Goal: Information Seeking & Learning: Learn about a topic

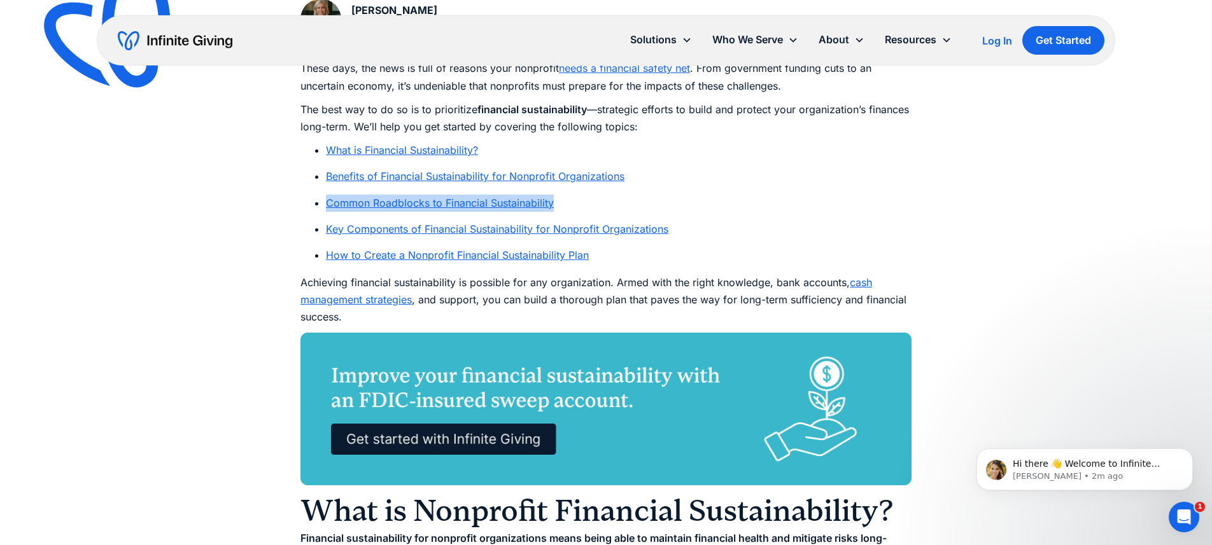
click at [470, 228] on link "Key Components of Financial Sustainability for Nonprofit Organizations" at bounding box center [497, 229] width 342 height 13
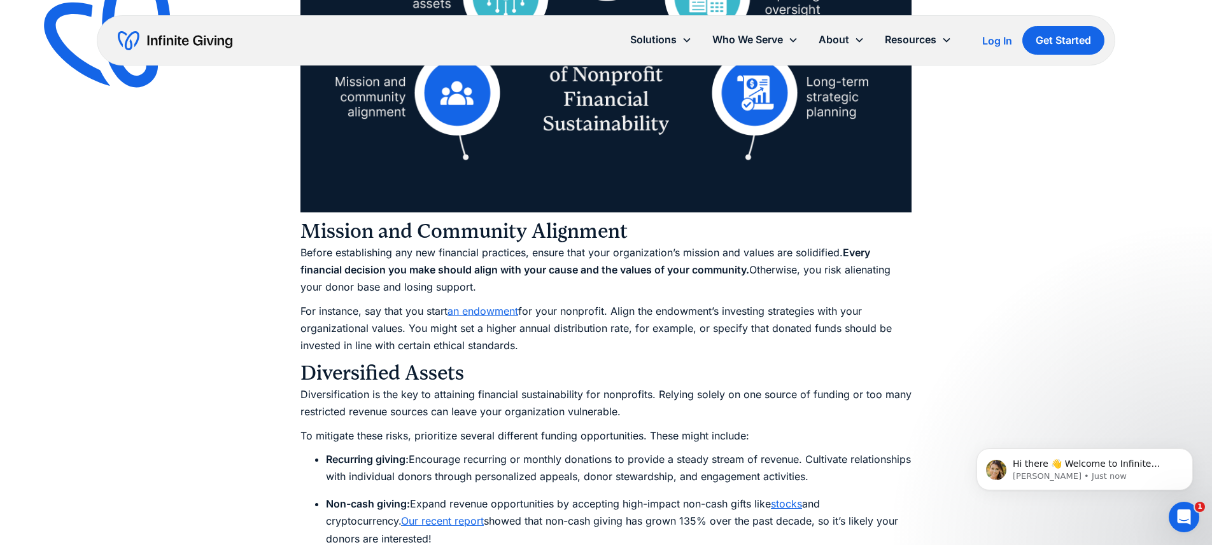
scroll to position [2939, 0]
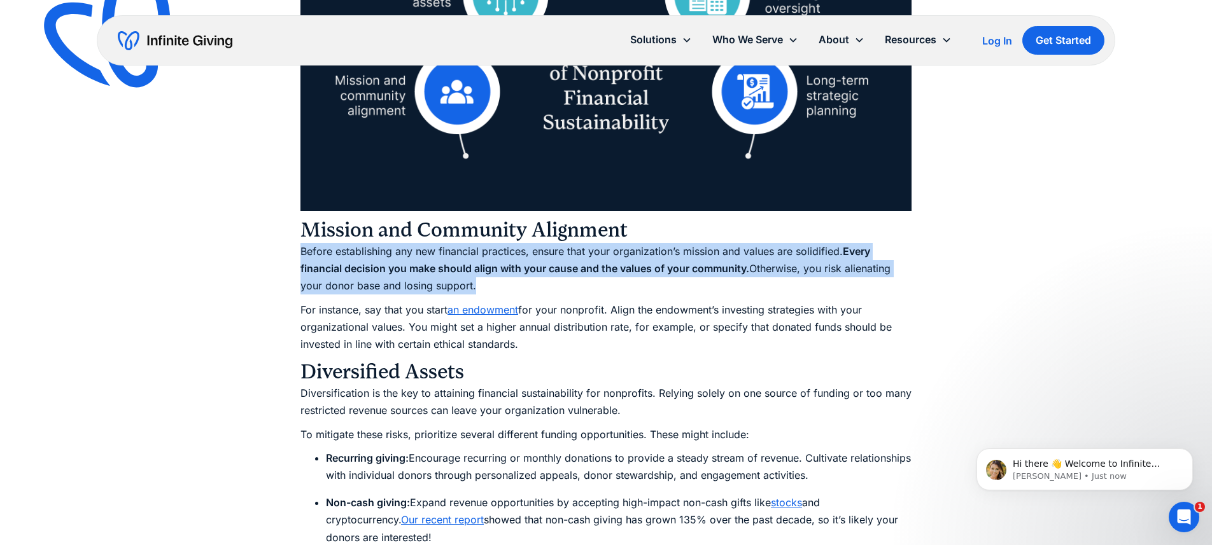
drag, startPoint x: 481, startPoint y: 284, endPoint x: 302, endPoint y: 247, distance: 182.6
copy p "Before establishing any new financial practices, ensure that your organization’…"
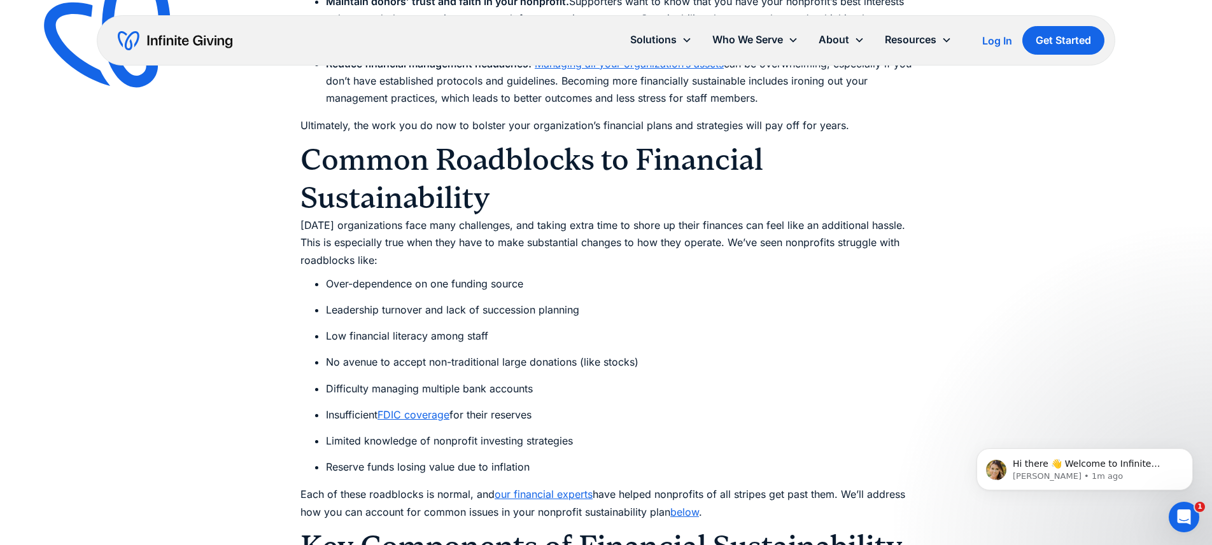
scroll to position [2158, 0]
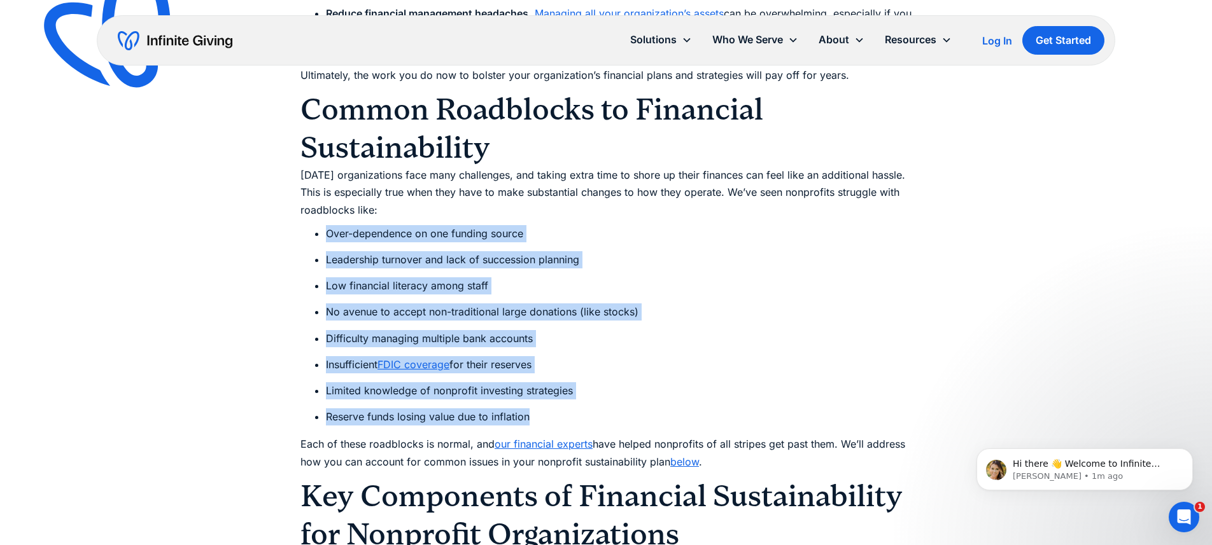
drag, startPoint x: 325, startPoint y: 231, endPoint x: 605, endPoint y: 422, distance: 339.0
click at [605, 422] on ul "Over-dependence on one funding source Leadership turnover and lack of successio…" at bounding box center [605, 325] width 611 height 201
copy ul "Over-dependence on one funding source Leadership turnover and lack of successio…"
